Goal: Information Seeking & Learning: Learn about a topic

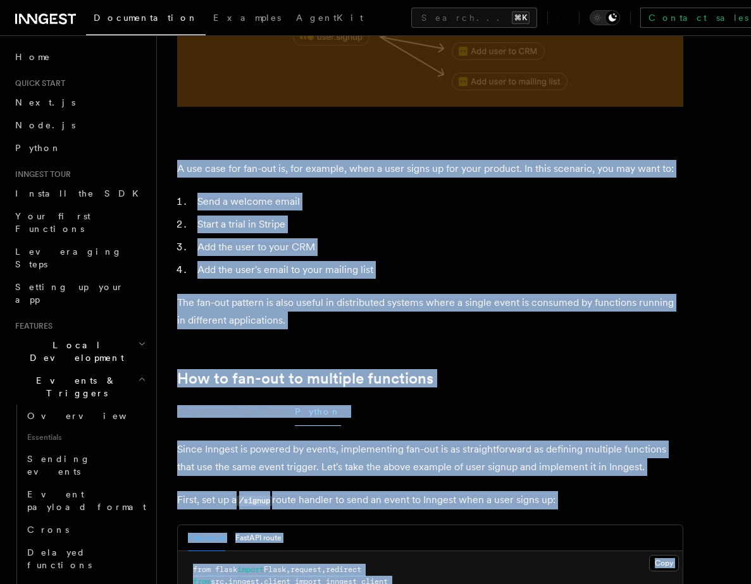
scroll to position [518, 0]
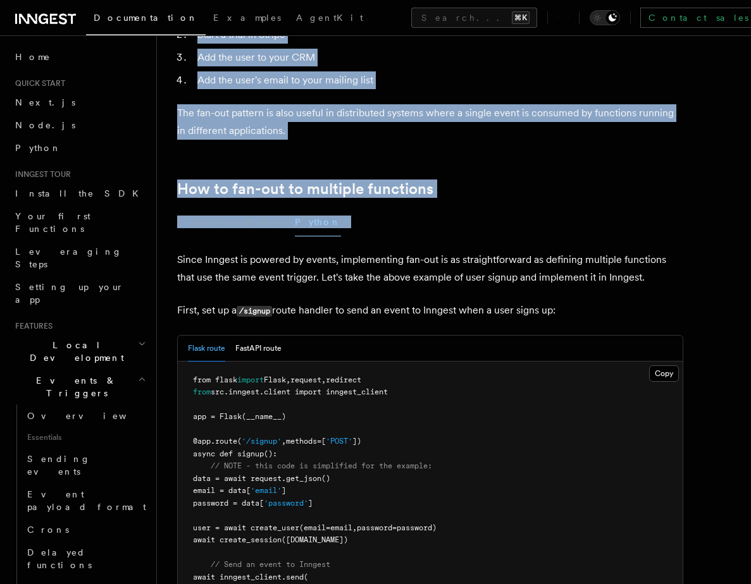
drag, startPoint x: 179, startPoint y: 89, endPoint x: 454, endPoint y: 230, distance: 309.2
click at [264, 336] on button "FastAPI route" at bounding box center [258, 349] width 46 height 26
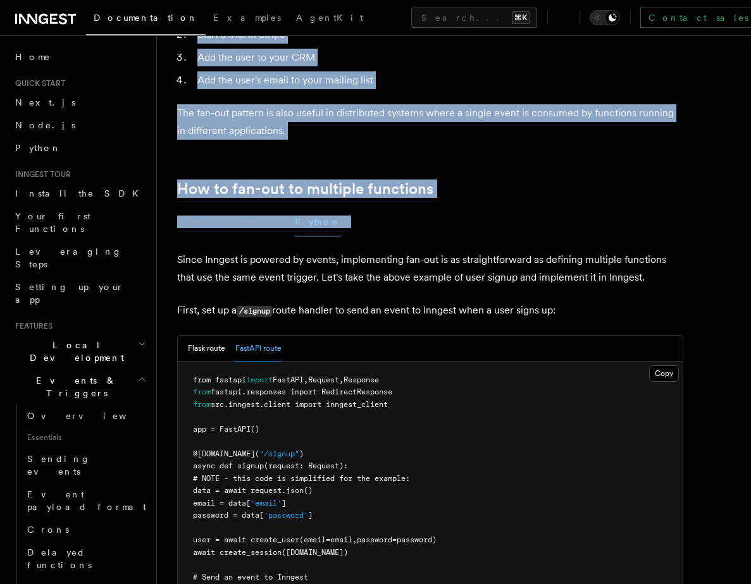
scroll to position [0, 0]
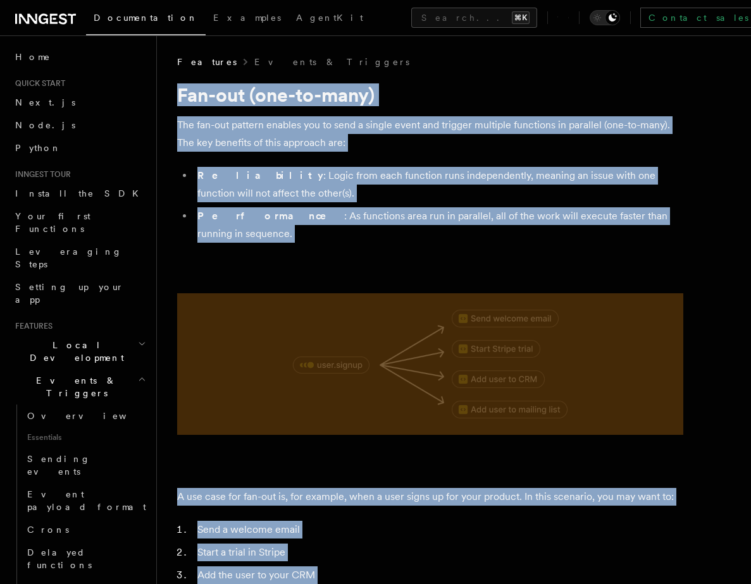
click at [190, 137] on p "The fan-out pattern enables you to send a single event and trigger multiple fun…" at bounding box center [430, 133] width 506 height 35
click at [183, 99] on h1 "Fan-out (one-to-many)" at bounding box center [430, 94] width 506 height 23
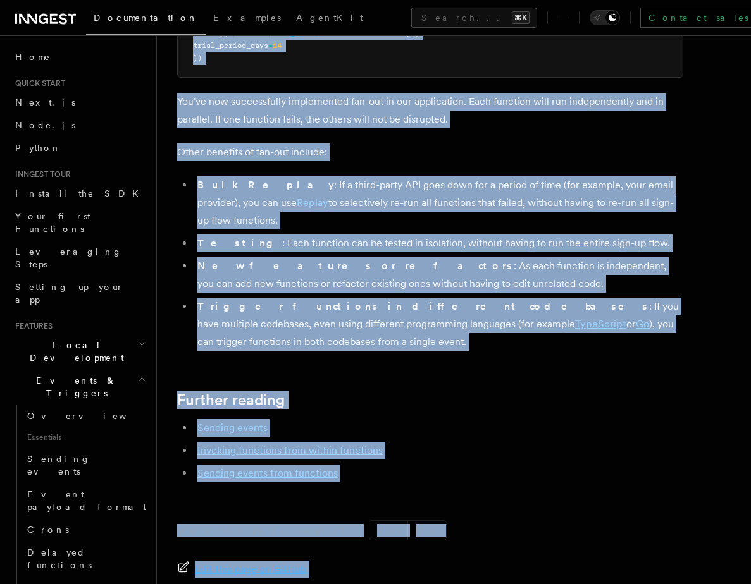
scroll to position [1753, 0]
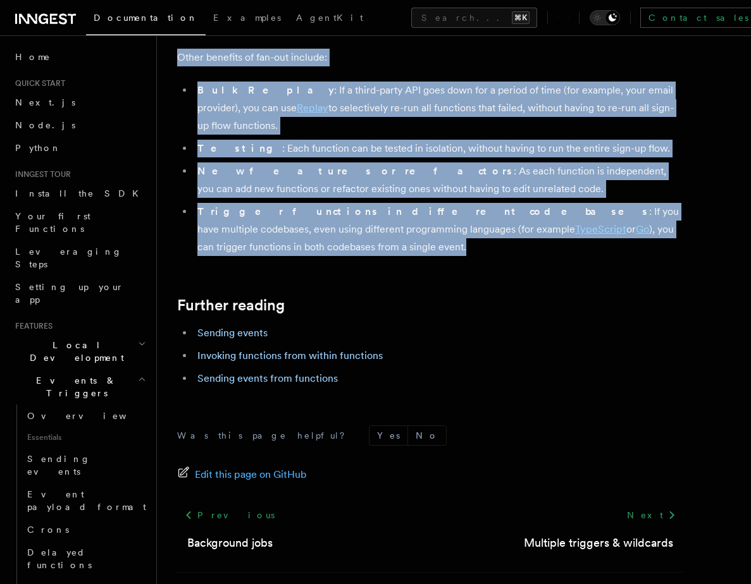
drag, startPoint x: 178, startPoint y: 90, endPoint x: 679, endPoint y: 199, distance: 513.3
copy article "Fan-out (one-to-many) The fan-out pattern enables you to send a single event an…"
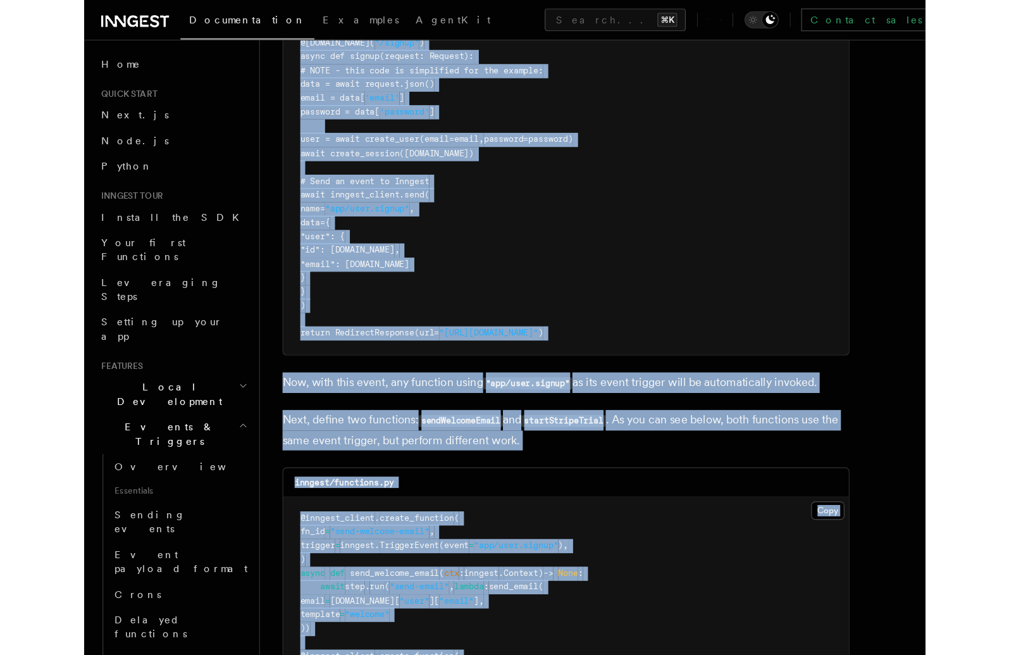
scroll to position [927, 0]
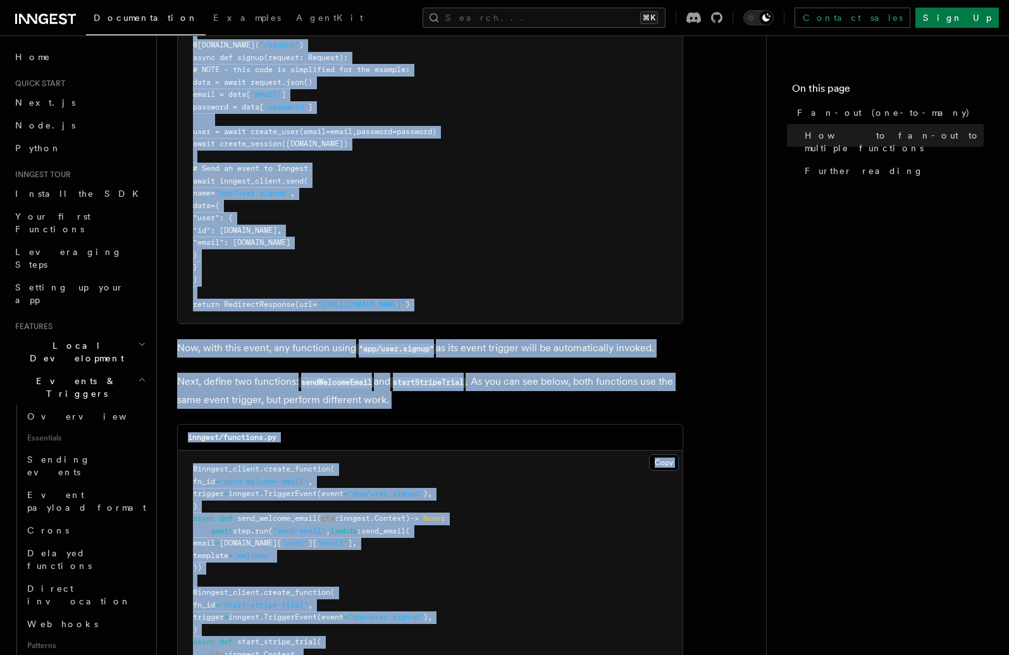
click at [414, 251] on pre "from fastapi import FastAPI , Request , Response from fastapi.responses import …" at bounding box center [430, 138] width 505 height 371
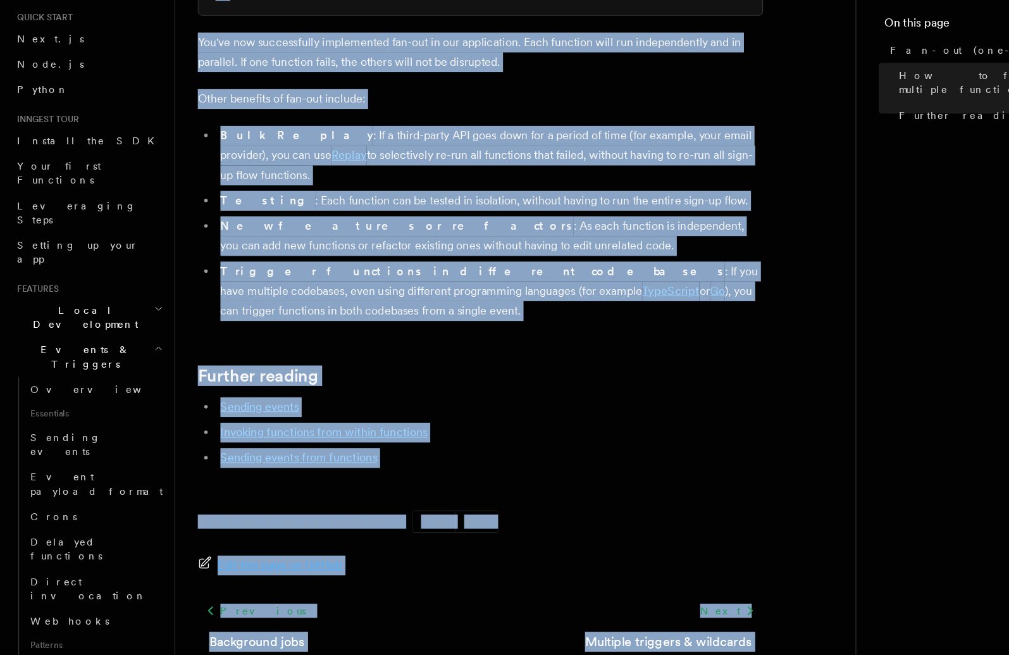
scroll to position [1682, 0]
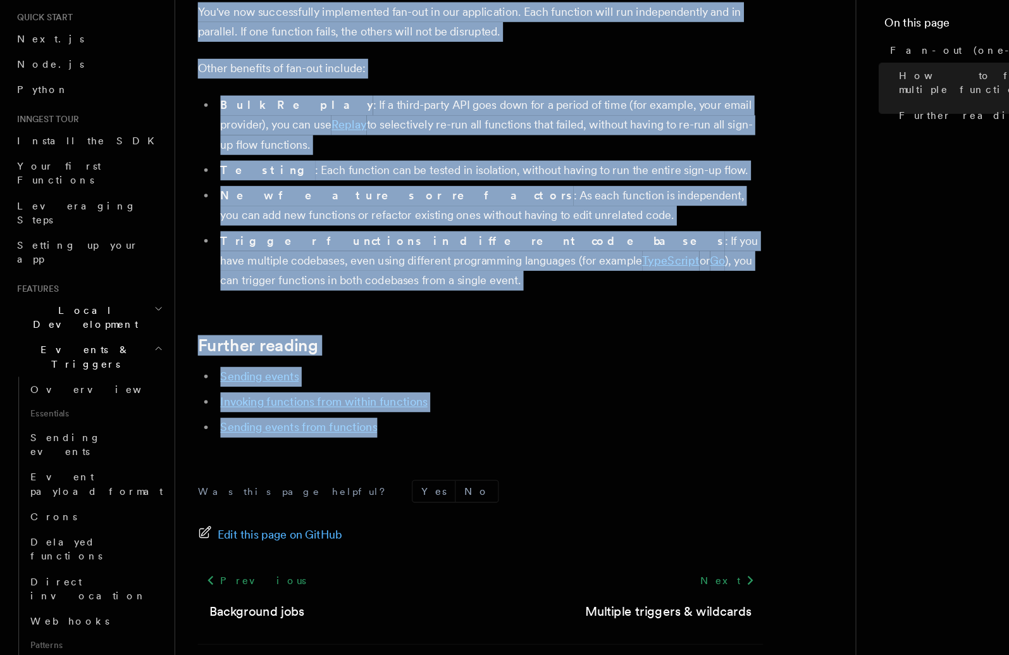
drag, startPoint x: 179, startPoint y: 94, endPoint x: 373, endPoint y: 388, distance: 352.6
copy article "Fan-out (one-to-many) The fan-out pattern enables you to send a single event an…"
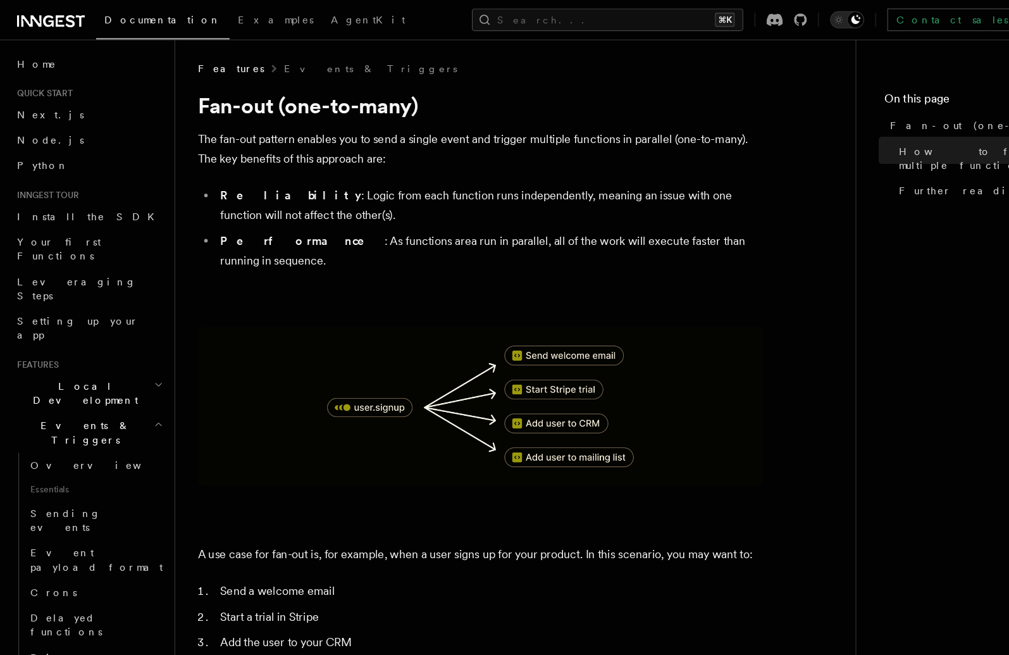
scroll to position [0, 0]
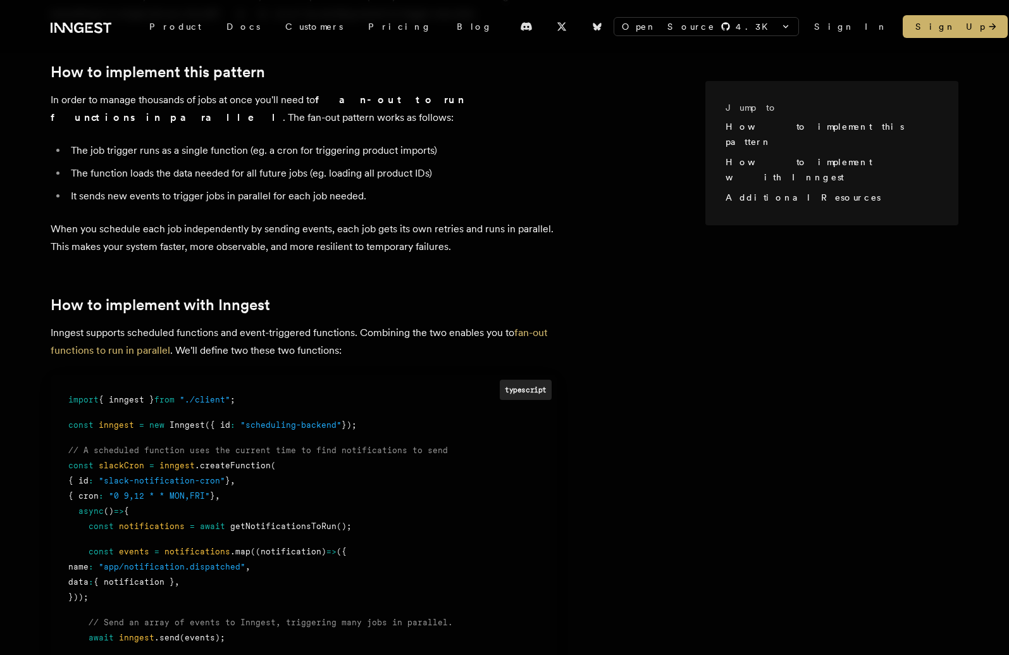
scroll to position [385, 0]
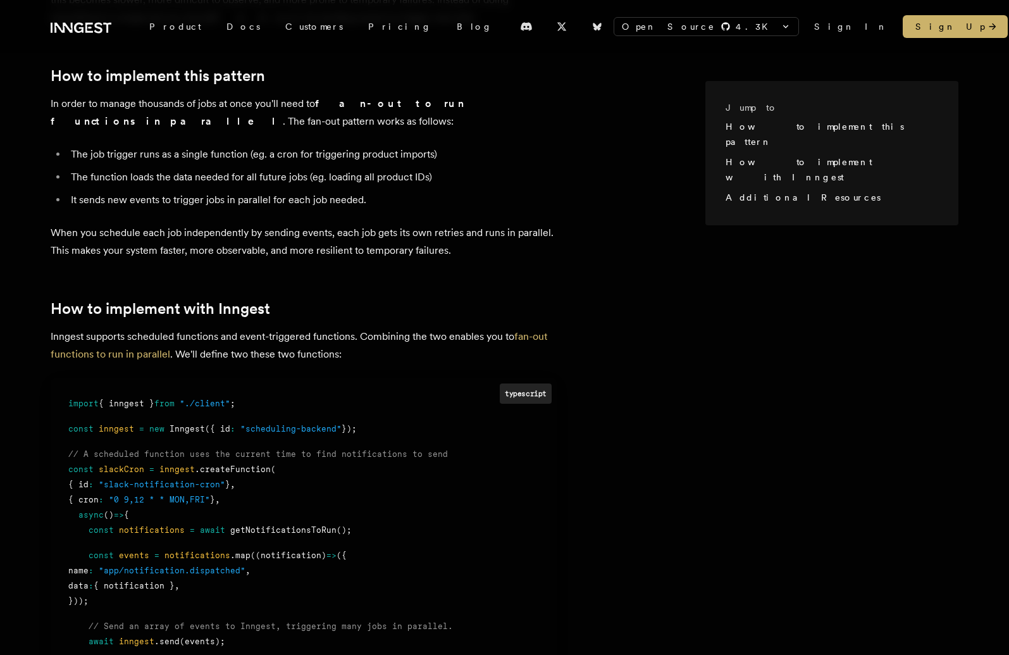
click at [340, 291] on article "Sometimes you need to reliably trigger hundreds or thousands of jobs at once, m…" at bounding box center [378, 532] width 655 height 1255
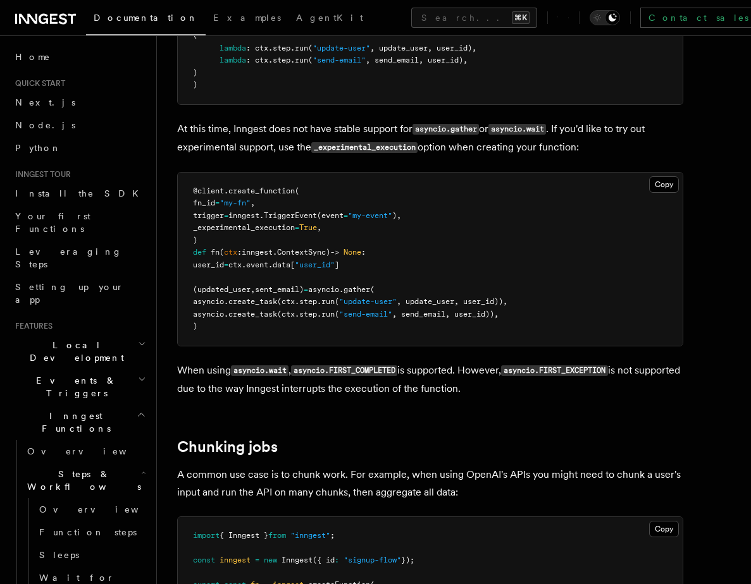
scroll to position [1393, 0]
click at [369, 153] on article "Features Inngest Functions Steps & Workflows Step parallelism If you’re using a…" at bounding box center [453, 73] width 553 height 2820
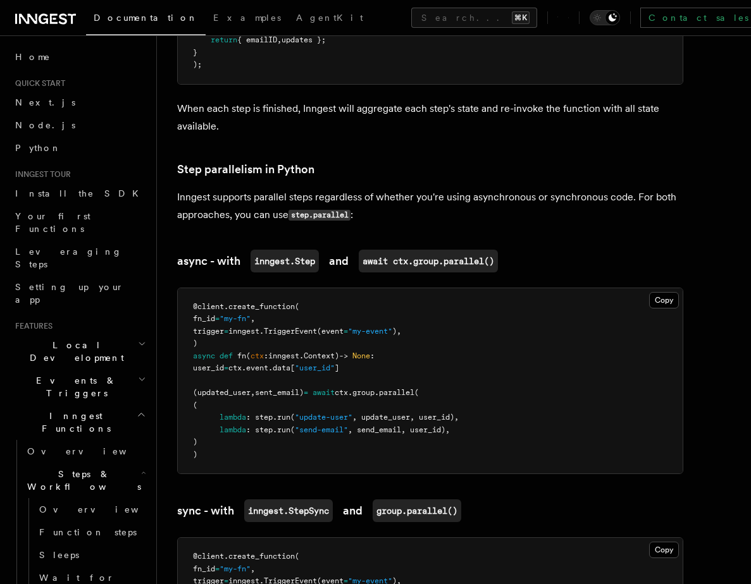
scroll to position [777, 0]
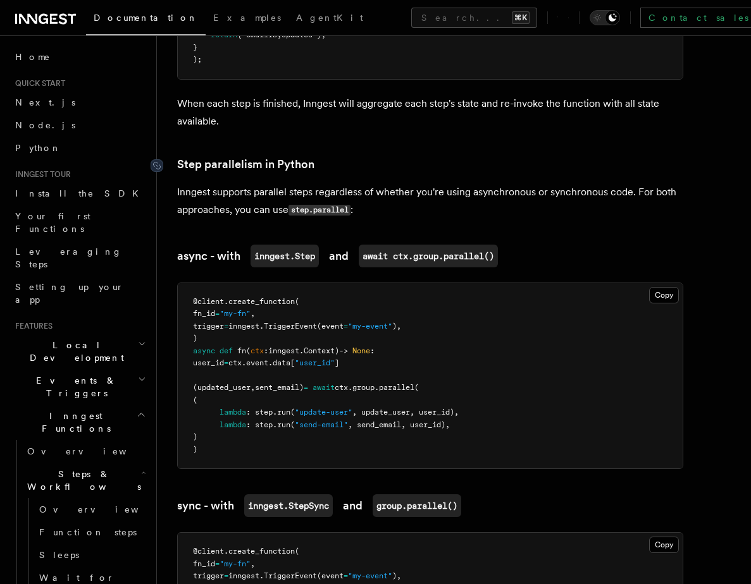
drag, startPoint x: 219, startPoint y: 436, endPoint x: 174, endPoint y: 145, distance: 294.4
copy article "Step parallelism in Python Inngest supports parallel steps regardless of whethe…"
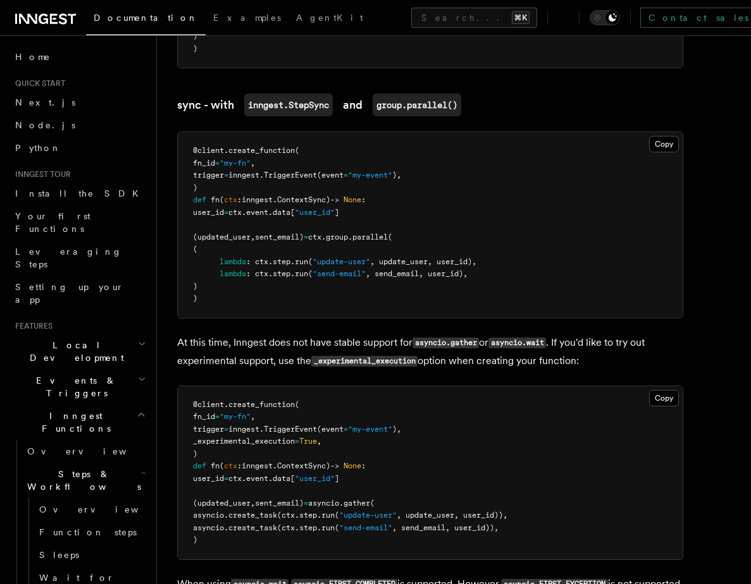
scroll to position [1198, 0]
